Goal: Task Accomplishment & Management: Use online tool/utility

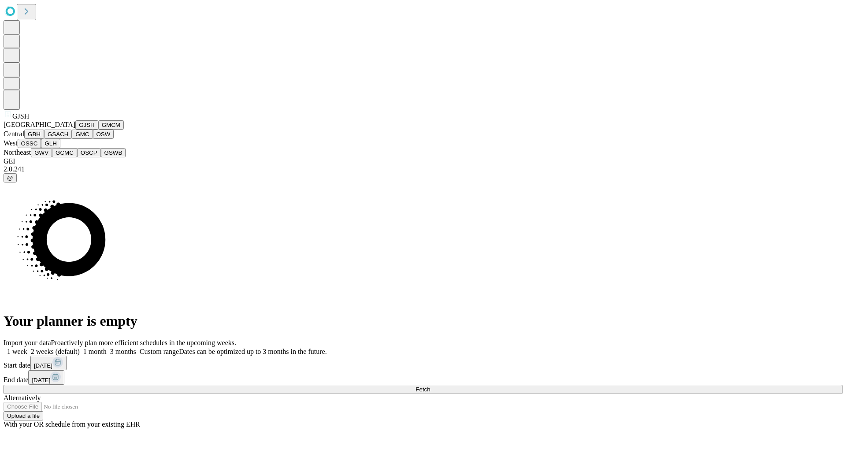
click at [75, 130] on button "GJSH" at bounding box center [86, 124] width 23 height 9
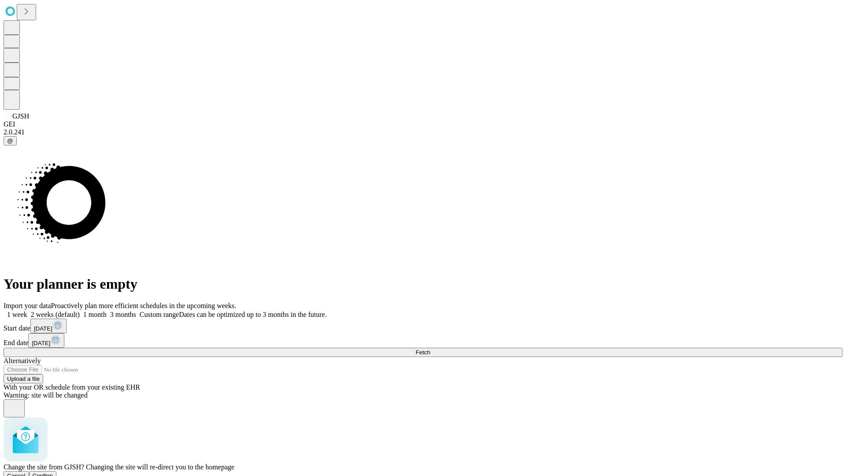
click at [53, 473] on span "Confirm" at bounding box center [43, 476] width 21 height 7
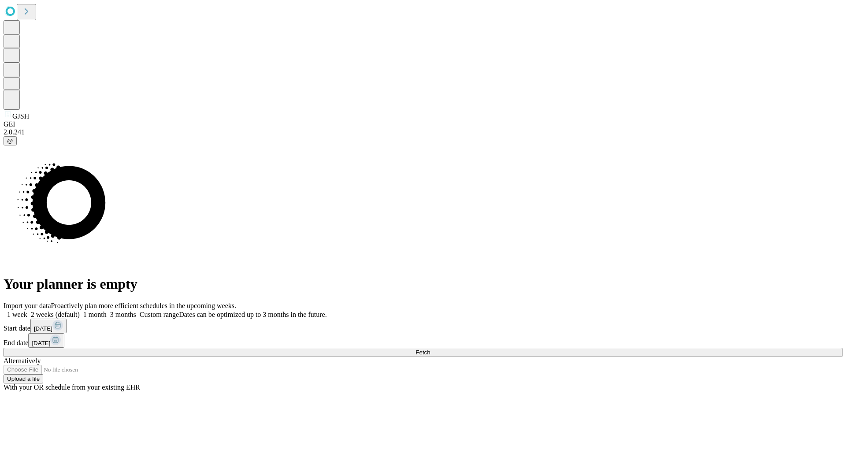
click at [107, 311] on label "1 month" at bounding box center [93, 314] width 27 height 7
click at [430, 349] on span "Fetch" at bounding box center [423, 352] width 15 height 7
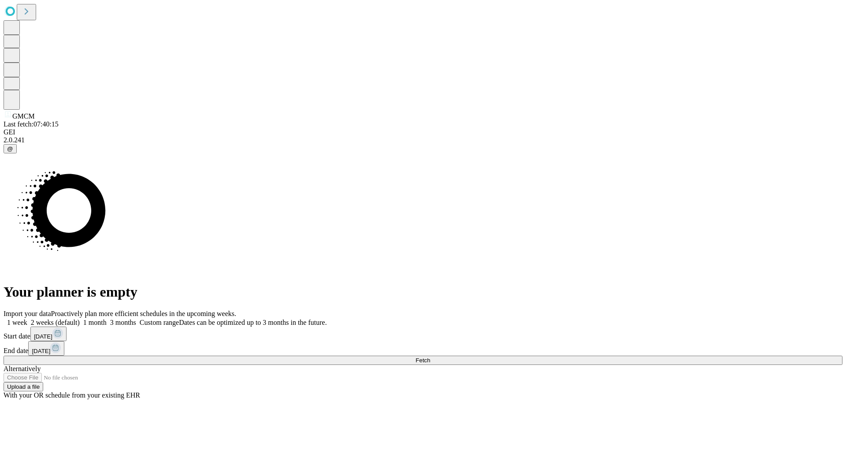
click at [107, 319] on label "1 month" at bounding box center [93, 322] width 27 height 7
click at [430, 357] on span "Fetch" at bounding box center [423, 360] width 15 height 7
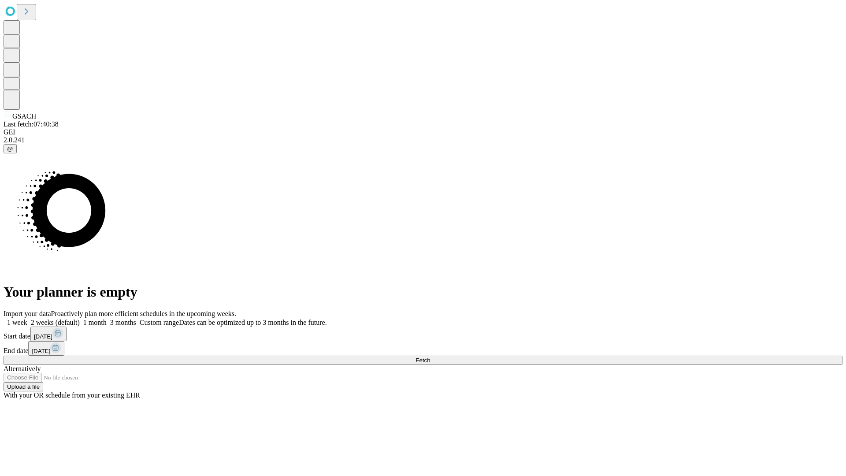
click at [107, 319] on label "1 month" at bounding box center [93, 322] width 27 height 7
click at [430, 357] on span "Fetch" at bounding box center [423, 360] width 15 height 7
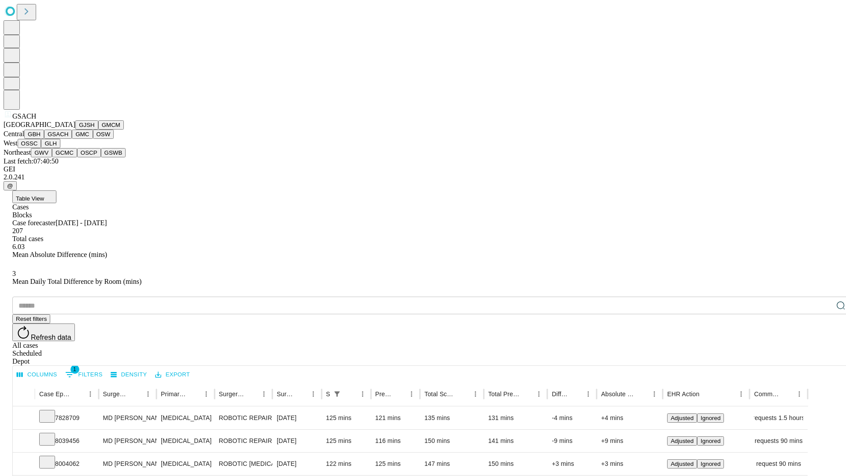
click at [72, 139] on button "GMC" at bounding box center [82, 134] width 21 height 9
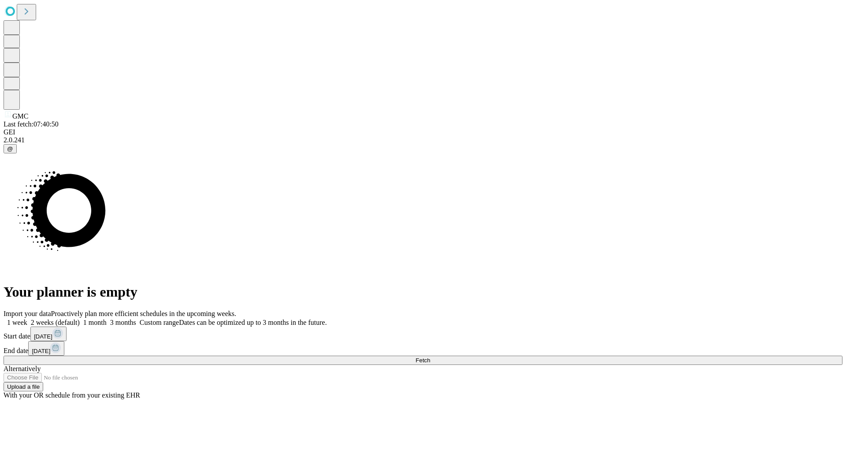
click at [107, 319] on label "1 month" at bounding box center [93, 322] width 27 height 7
click at [430, 357] on span "Fetch" at bounding box center [423, 360] width 15 height 7
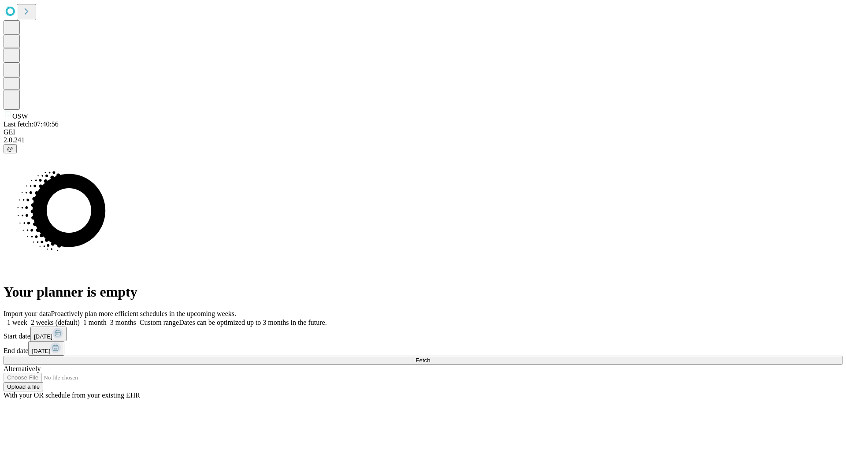
click at [107, 319] on label "1 month" at bounding box center [93, 322] width 27 height 7
click at [430, 357] on span "Fetch" at bounding box center [423, 360] width 15 height 7
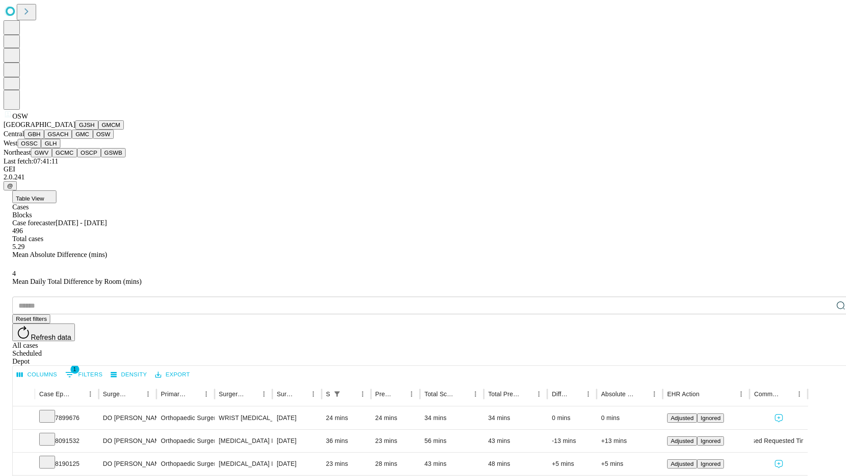
click at [41, 148] on button "OSSC" at bounding box center [30, 143] width 24 height 9
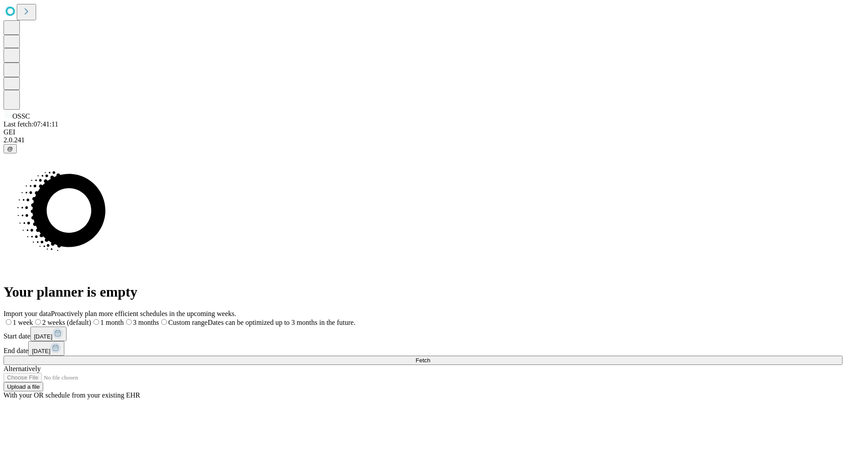
click at [430, 357] on span "Fetch" at bounding box center [423, 360] width 15 height 7
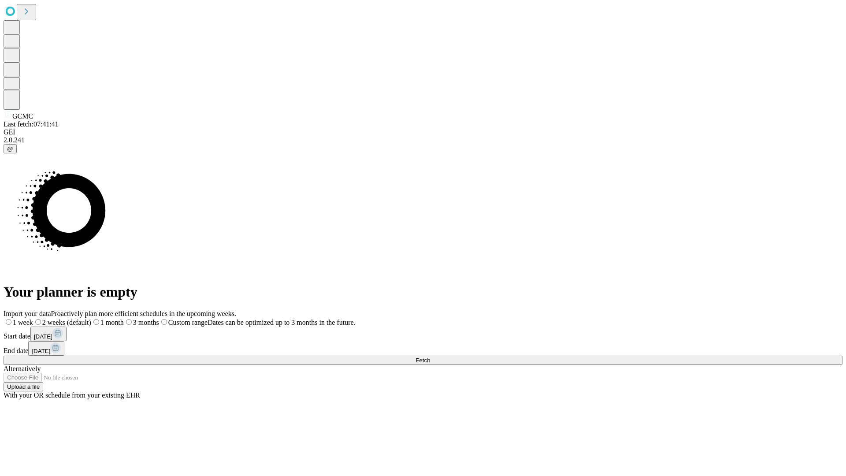
click at [124, 319] on label "1 month" at bounding box center [107, 322] width 33 height 7
click at [430, 357] on span "Fetch" at bounding box center [423, 360] width 15 height 7
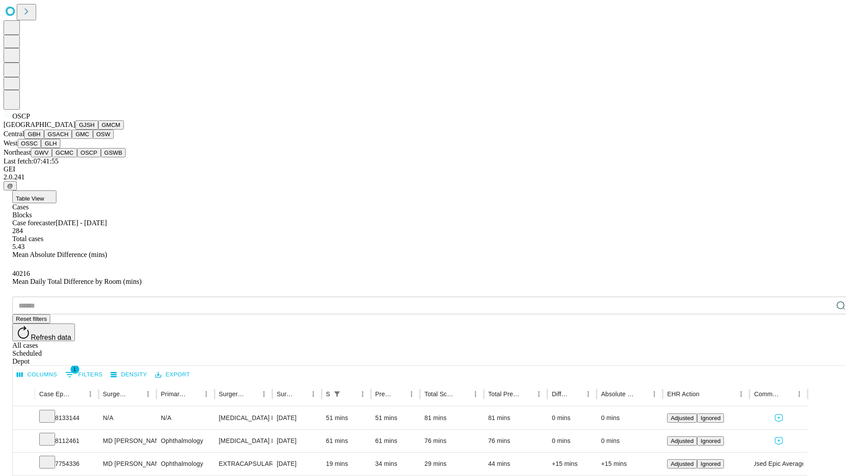
click at [101, 157] on button "GSWB" at bounding box center [113, 152] width 25 height 9
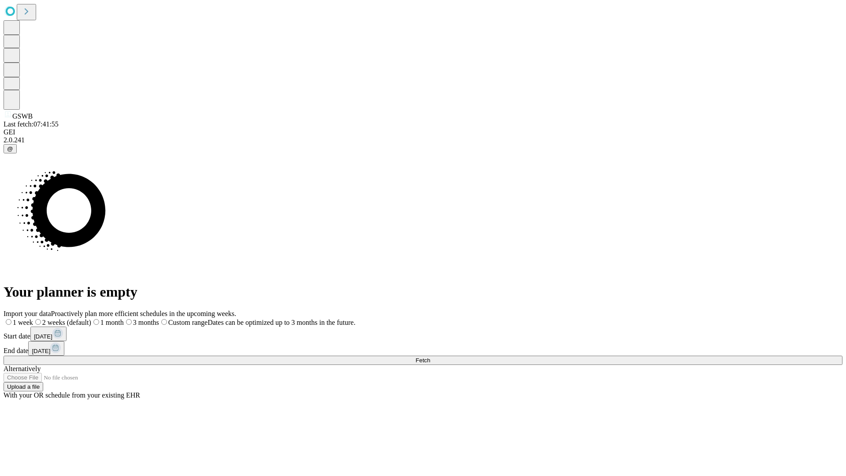
click at [124, 319] on label "1 month" at bounding box center [107, 322] width 33 height 7
click at [430, 357] on span "Fetch" at bounding box center [423, 360] width 15 height 7
